Goal: Task Accomplishment & Management: Manage account settings

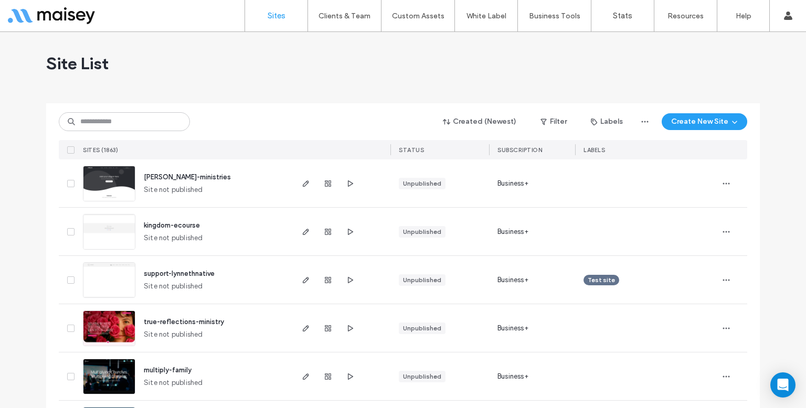
drag, startPoint x: 126, startPoint y: 134, endPoint x: 130, endPoint y: 121, distance: 14.3
click at [126, 134] on div "Created (Newest) Filter Labels Create New Site SITES (1863) STATUS Subscription…" at bounding box center [403, 131] width 688 height 56
click at [130, 119] on input at bounding box center [124, 121] width 131 height 19
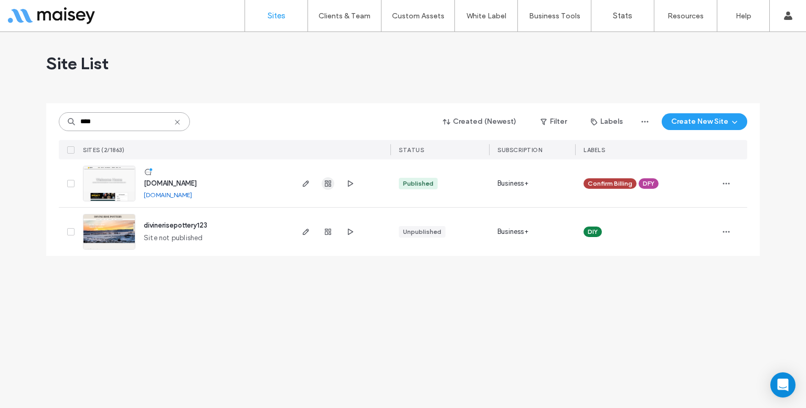
type input "****"
click at [333, 182] on span "button" at bounding box center [328, 183] width 13 height 13
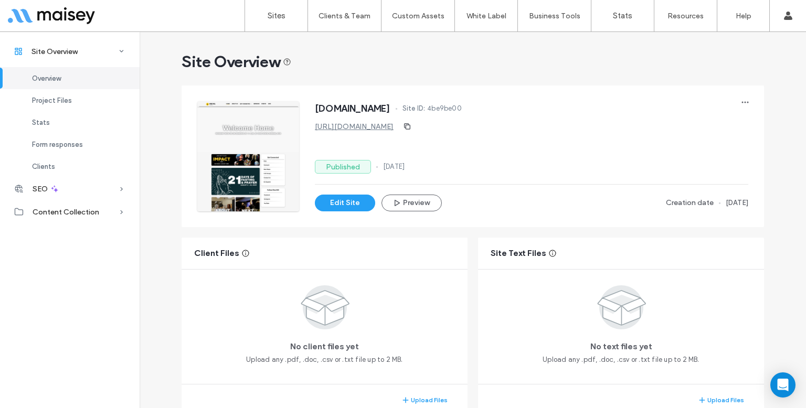
scroll to position [776, 0]
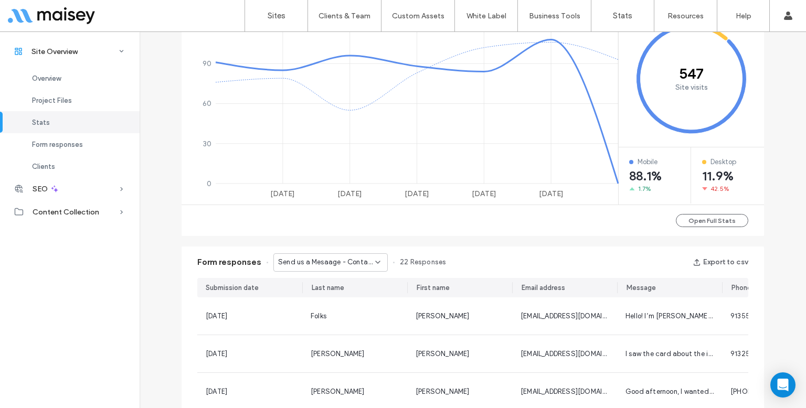
scroll to position [42, 0]
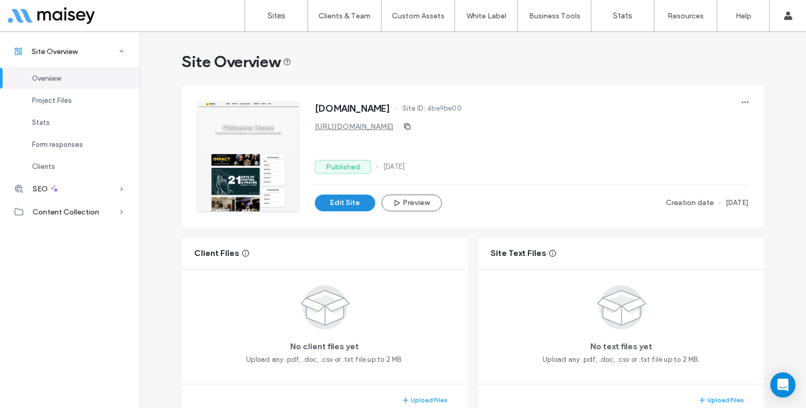
click at [343, 203] on button "Edit Site" at bounding box center [345, 203] width 60 height 17
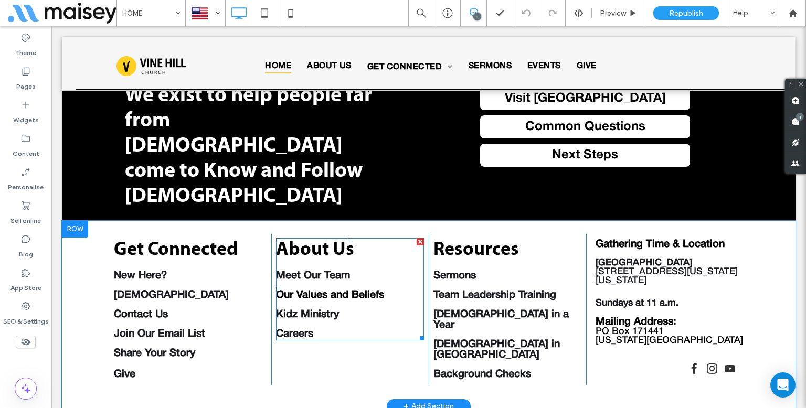
scroll to position [865, 0]
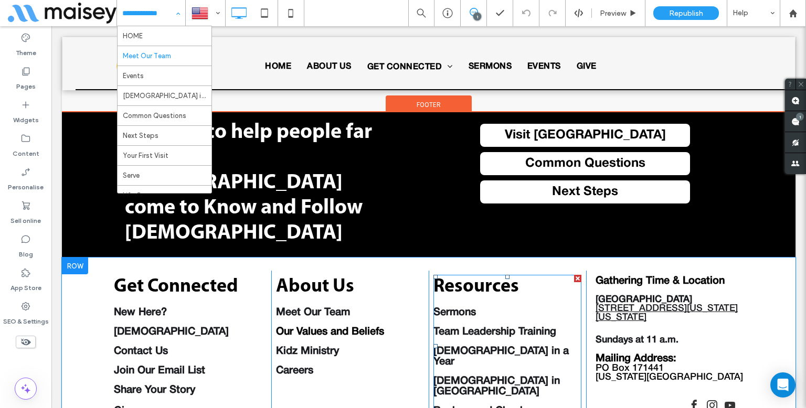
scroll to position [1051, 0]
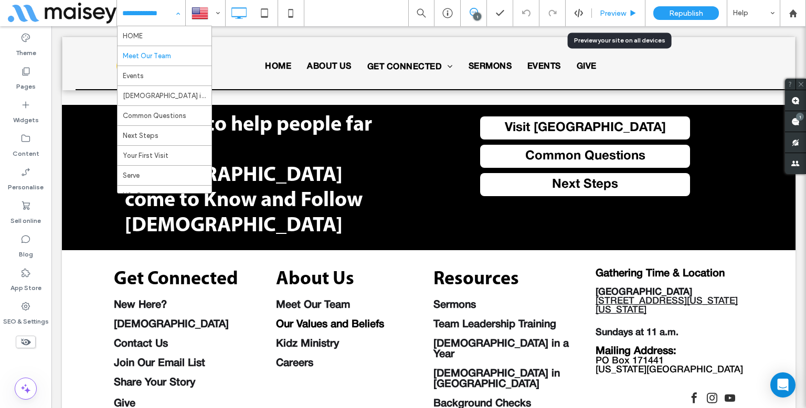
click at [620, 20] on div "Preview" at bounding box center [619, 13] width 54 height 26
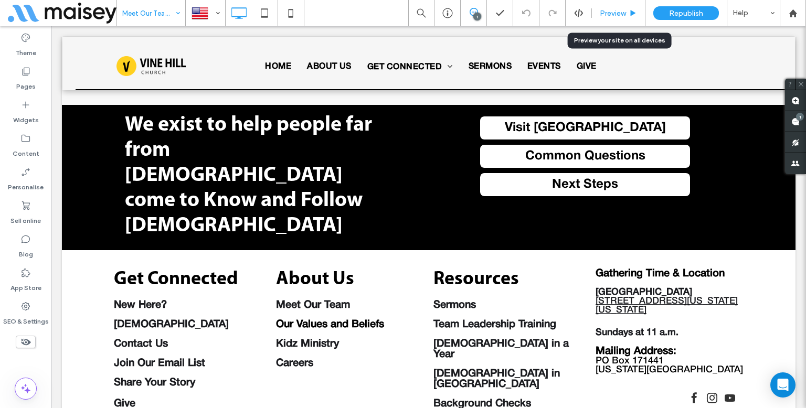
click at [629, 17] on icon at bounding box center [633, 13] width 8 height 8
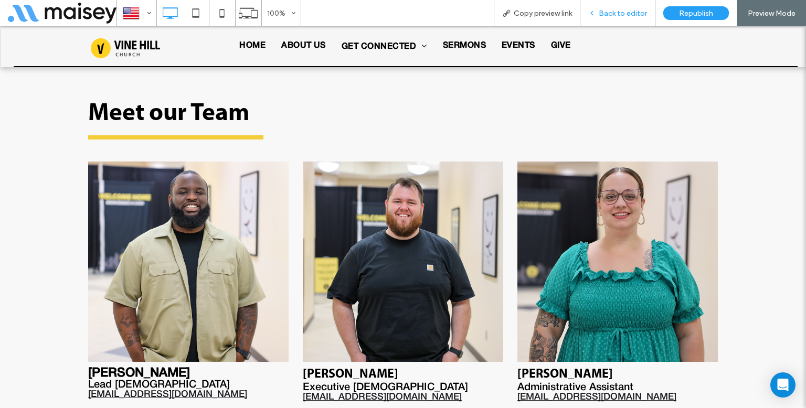
click at [608, 7] on div "Back to editor" at bounding box center [617, 13] width 75 height 26
click at [622, 12] on span "Back to editor" at bounding box center [623, 13] width 48 height 9
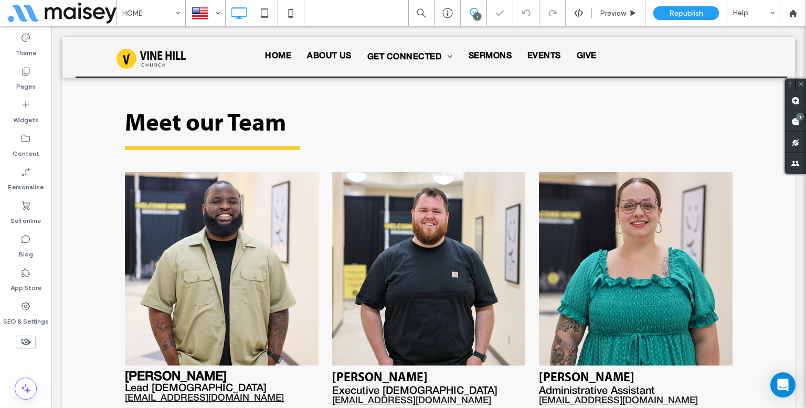
click at [622, 15] on span "Preview" at bounding box center [613, 13] width 26 height 9
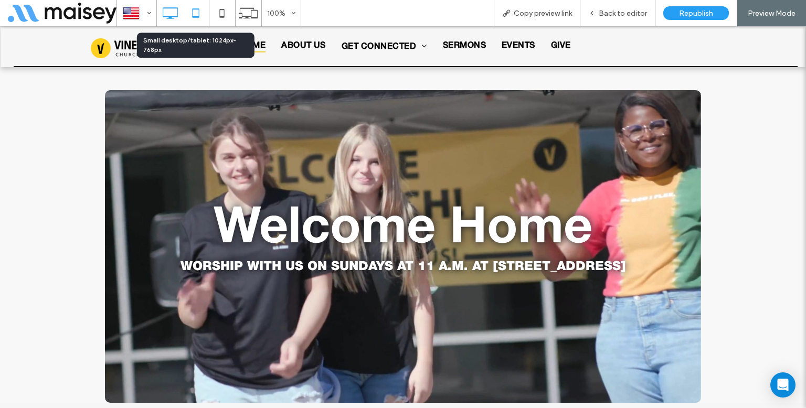
click at [205, 8] on icon at bounding box center [195, 13] width 21 height 21
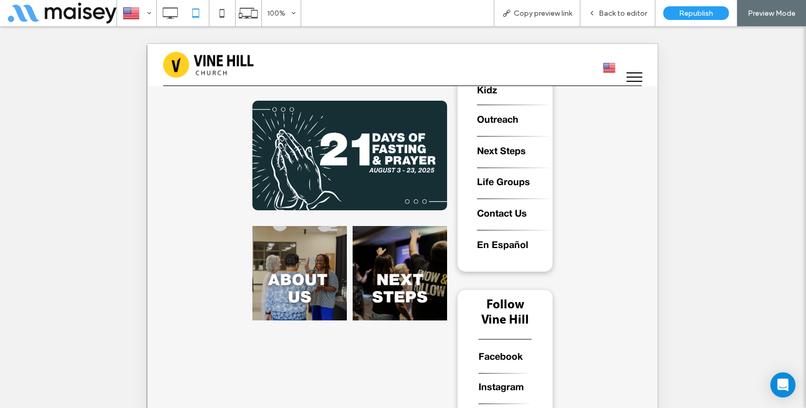
scroll to position [676, 0]
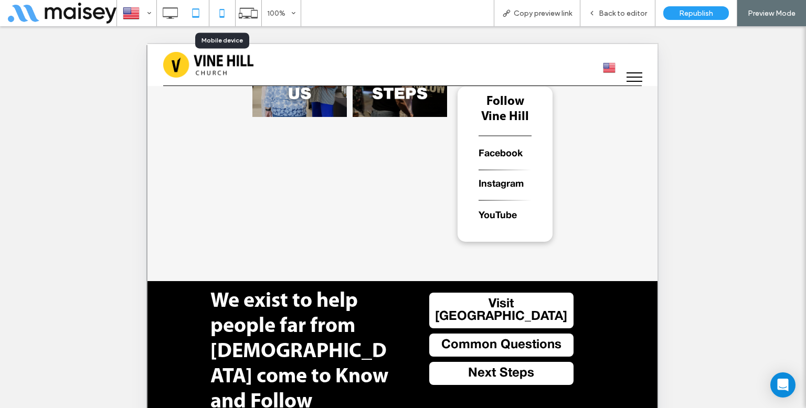
click at [222, 17] on use at bounding box center [221, 13] width 5 height 8
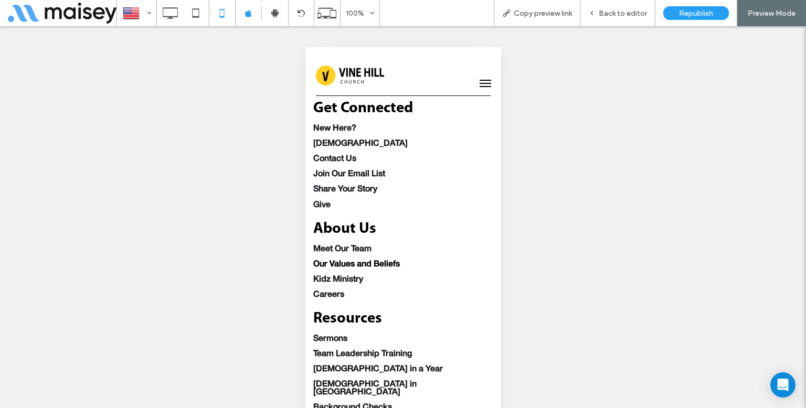
scroll to position [1598, 0]
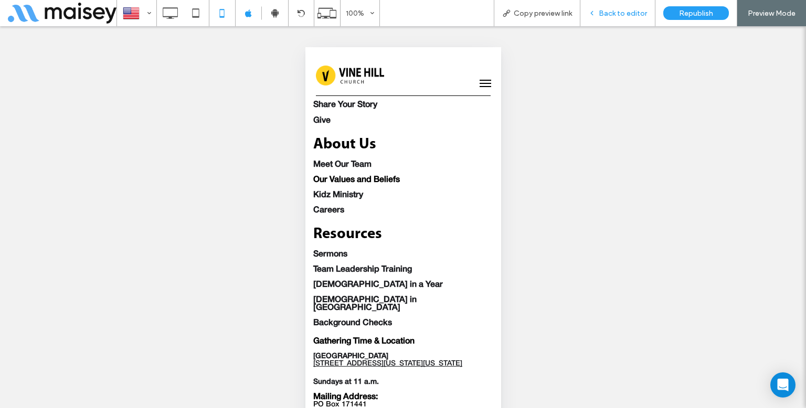
click at [642, 9] on span "Back to editor" at bounding box center [623, 13] width 48 height 9
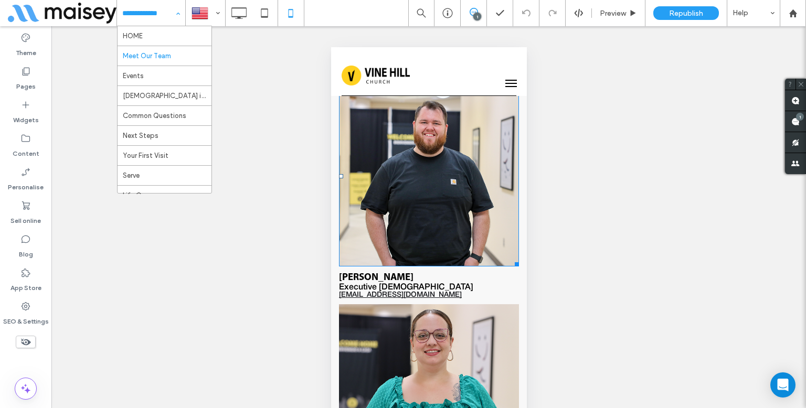
scroll to position [315, 0]
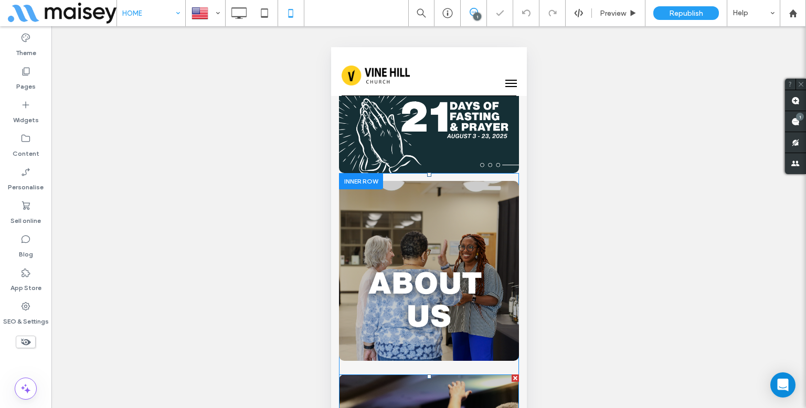
scroll to position [262, 0]
